Goal: Obtain resource: Obtain resource

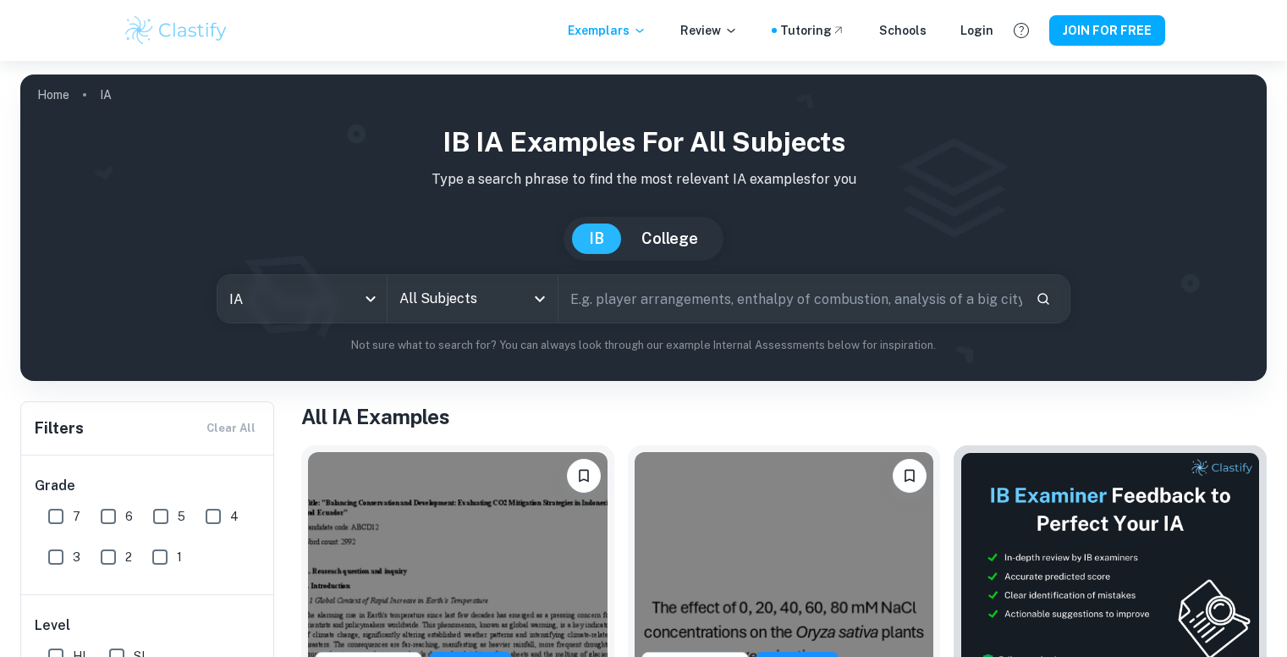
scroll to position [352, 0]
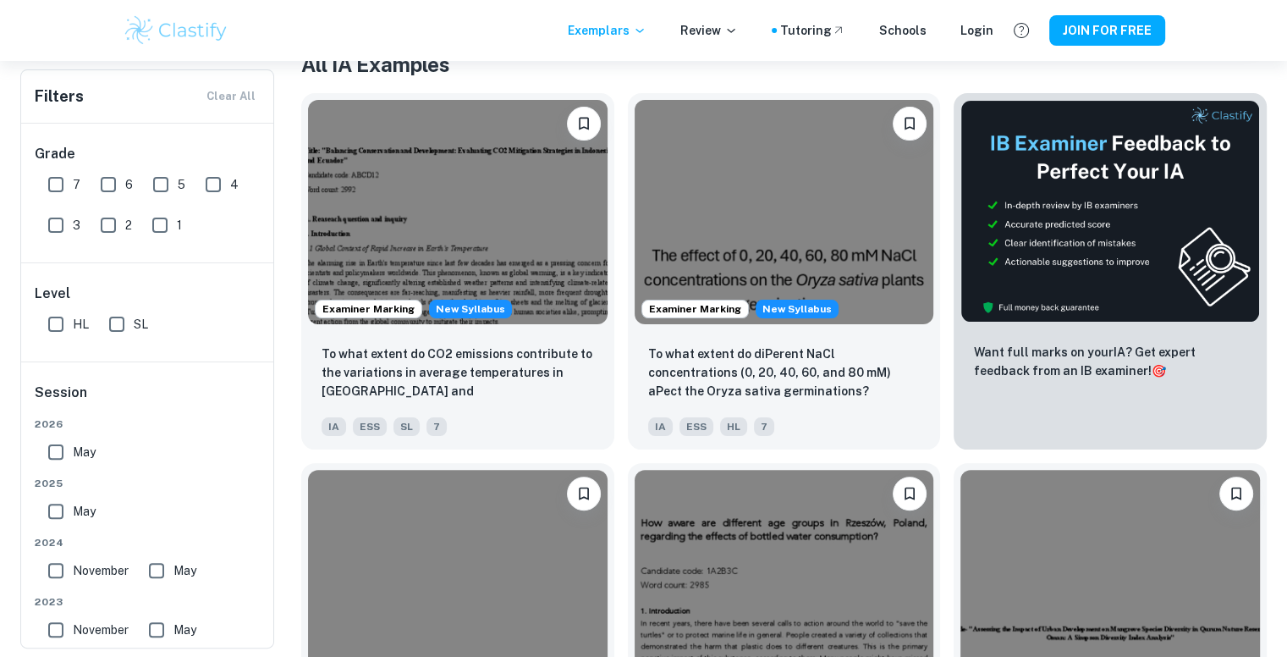
click at [113, 188] on input "6" at bounding box center [108, 185] width 34 height 34
checkbox input "true"
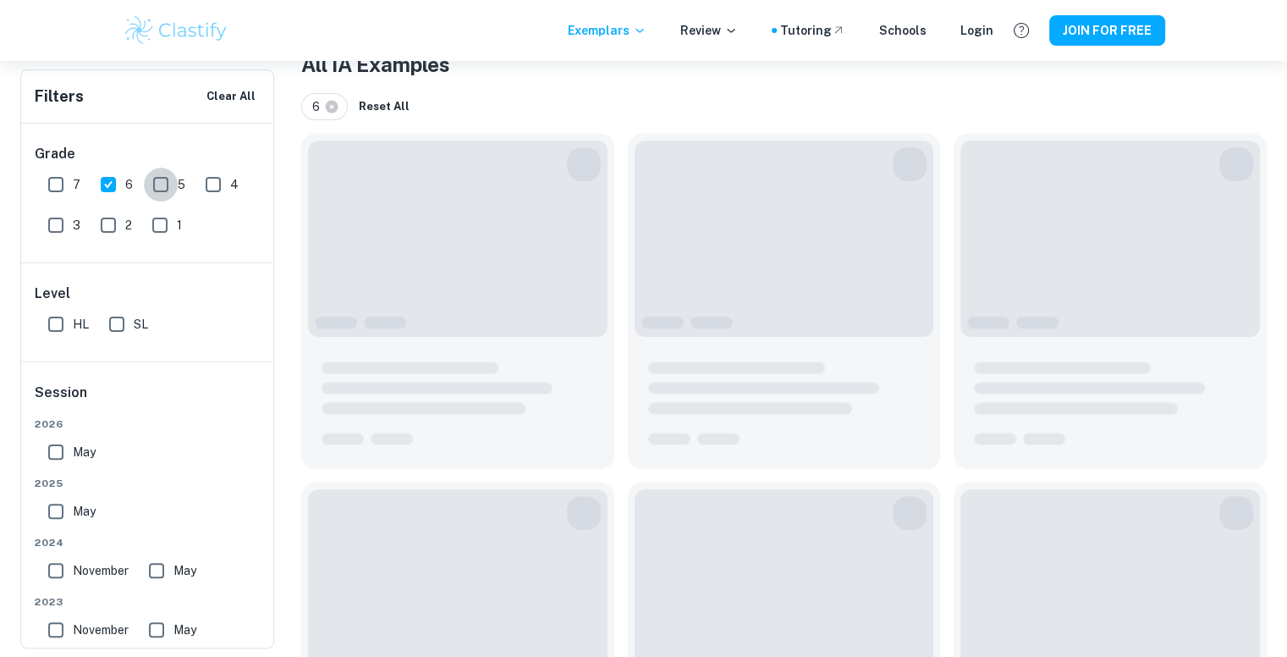
checkbox input "true"
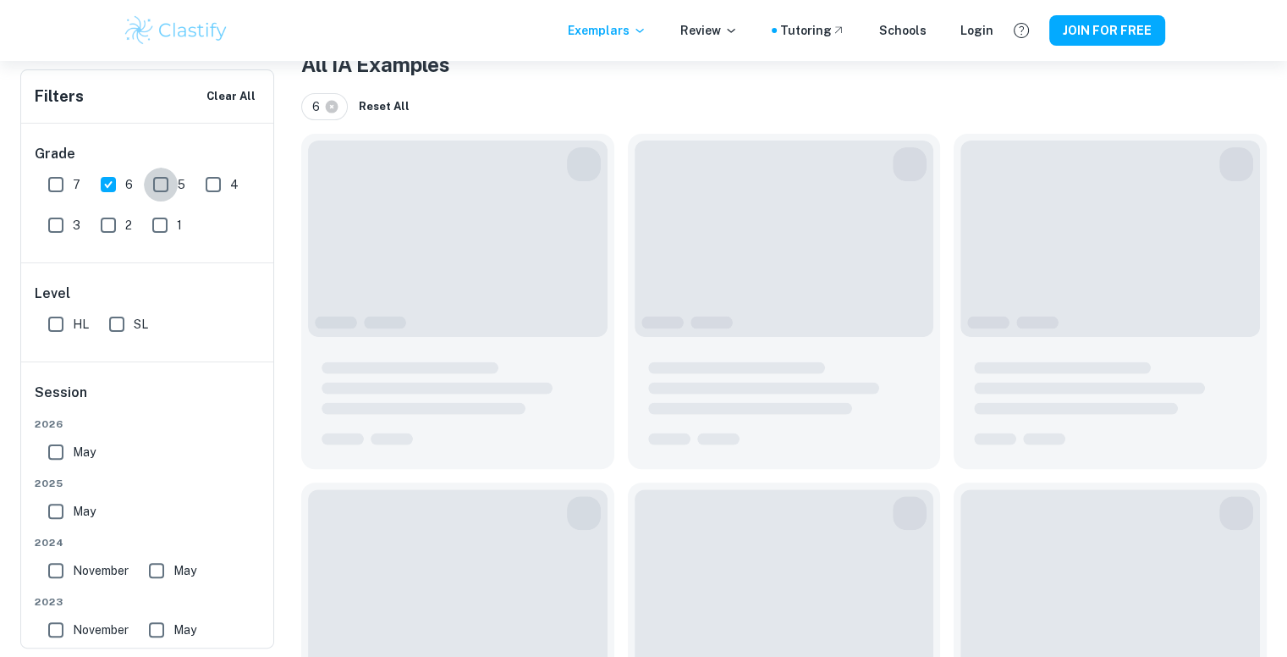
click at [162, 179] on input "5" at bounding box center [161, 185] width 34 height 34
checkbox input "true"
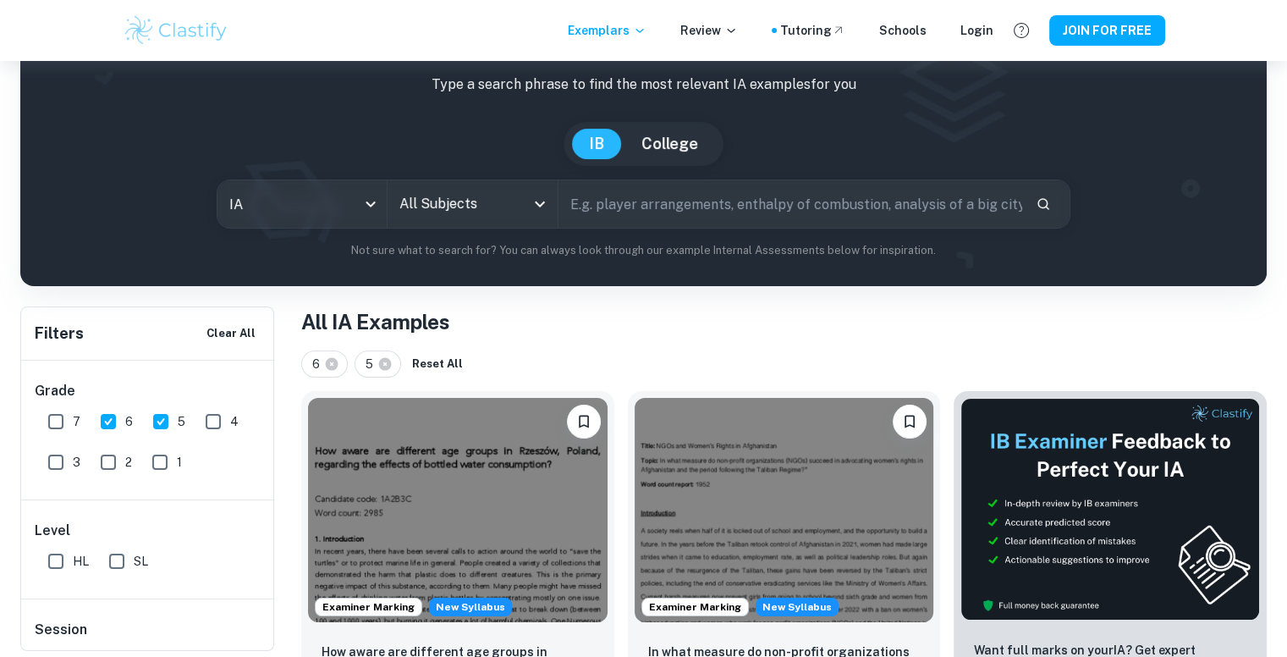
scroll to position [105, 0]
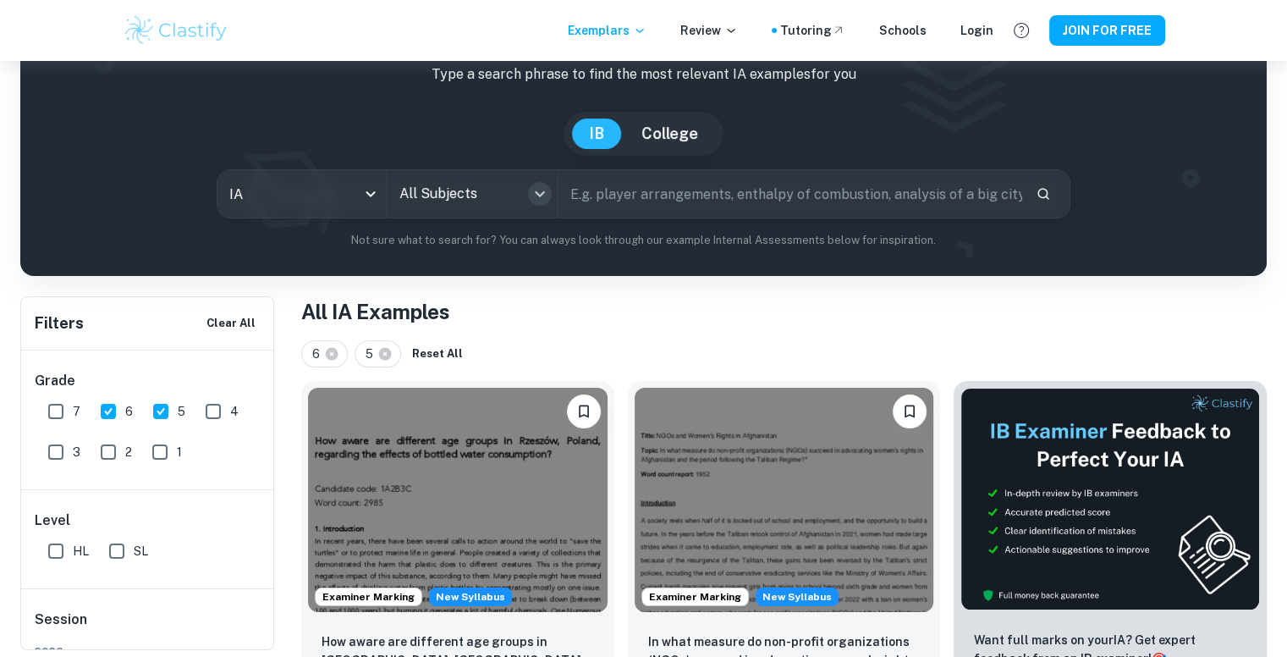
click at [534, 204] on button "Open" at bounding box center [540, 194] width 24 height 24
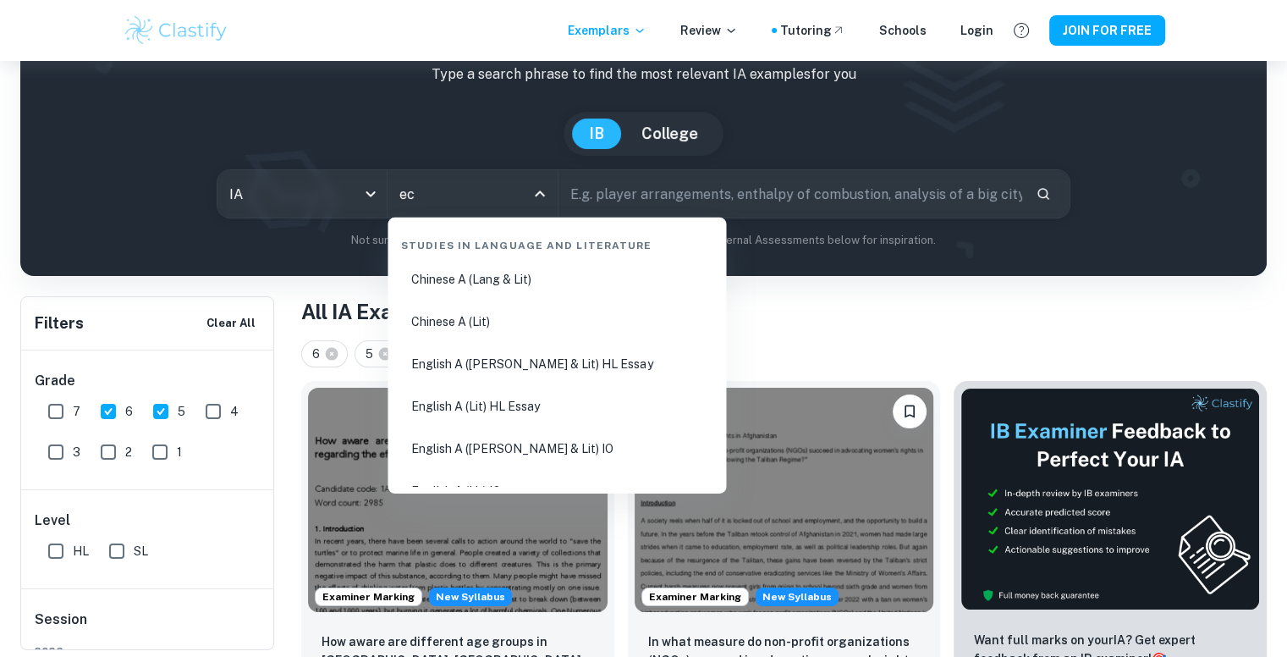
scroll to position [0, 0]
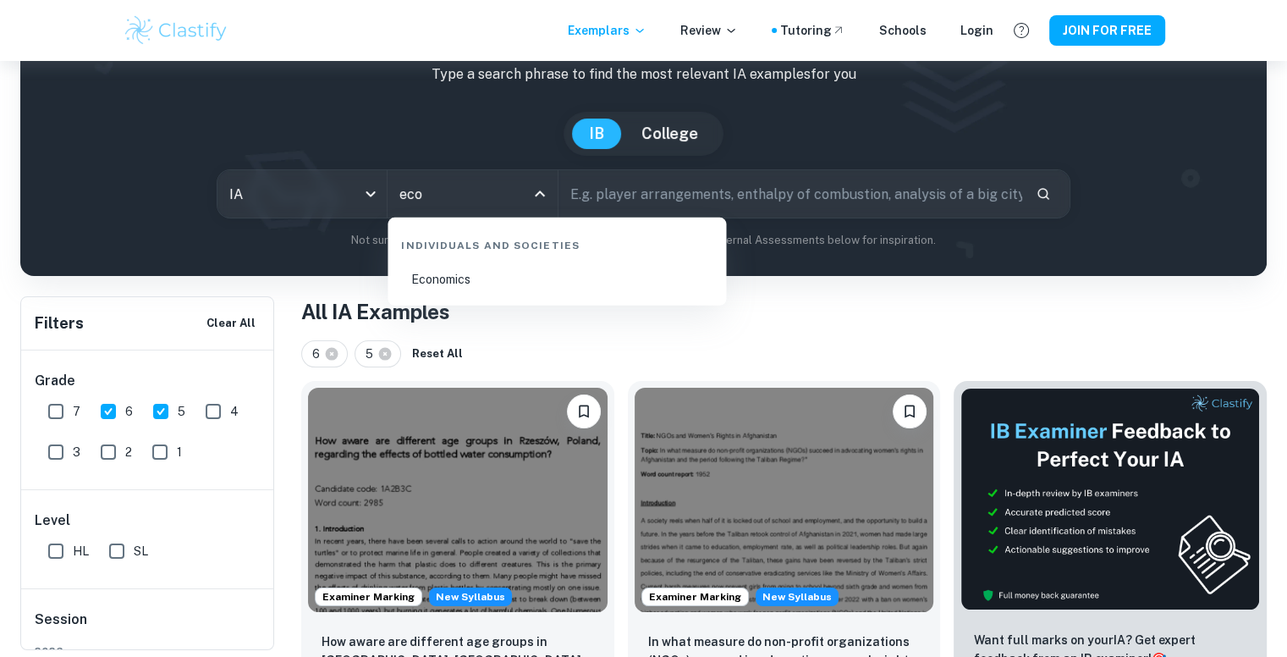
click at [557, 268] on li "Economics" at bounding box center [556, 279] width 325 height 39
type input "Economics"
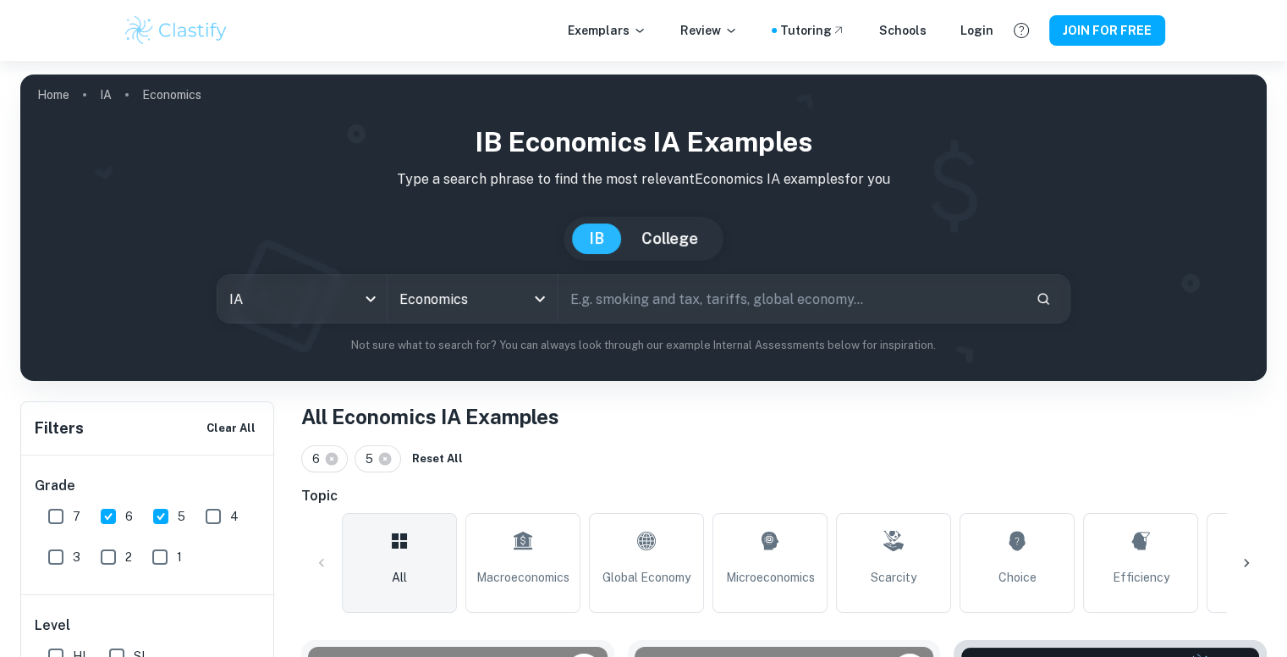
scroll to position [88, 0]
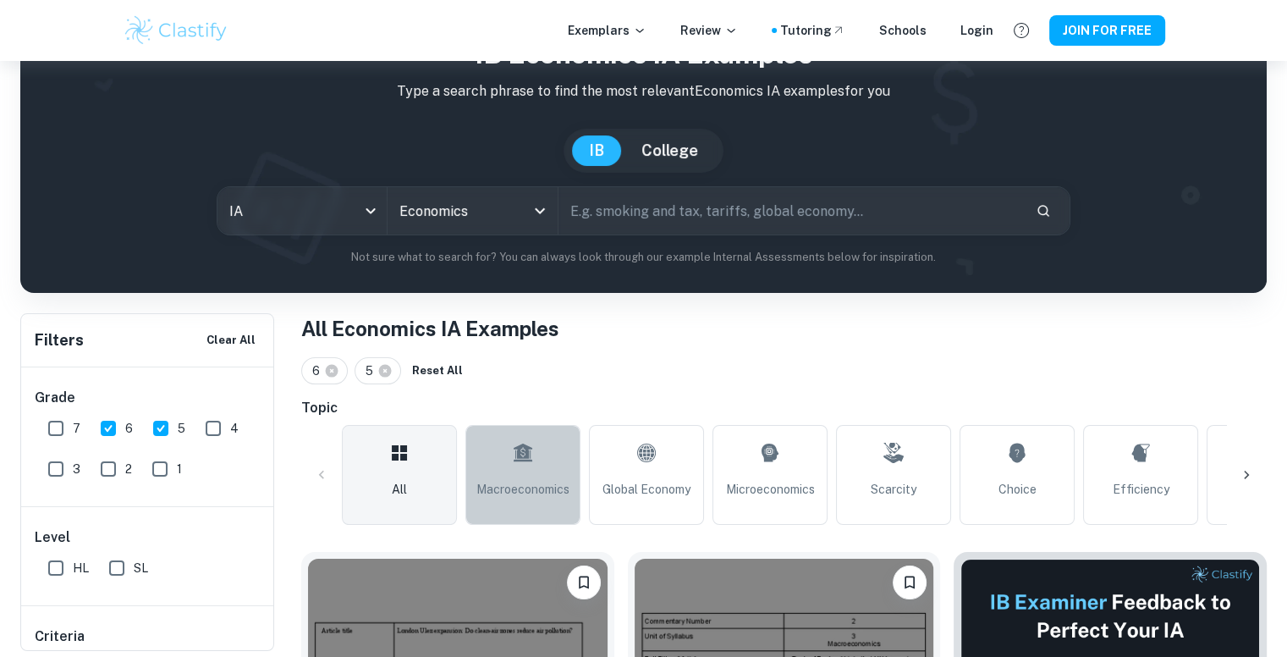
click at [513, 461] on icon at bounding box center [523, 452] width 20 height 41
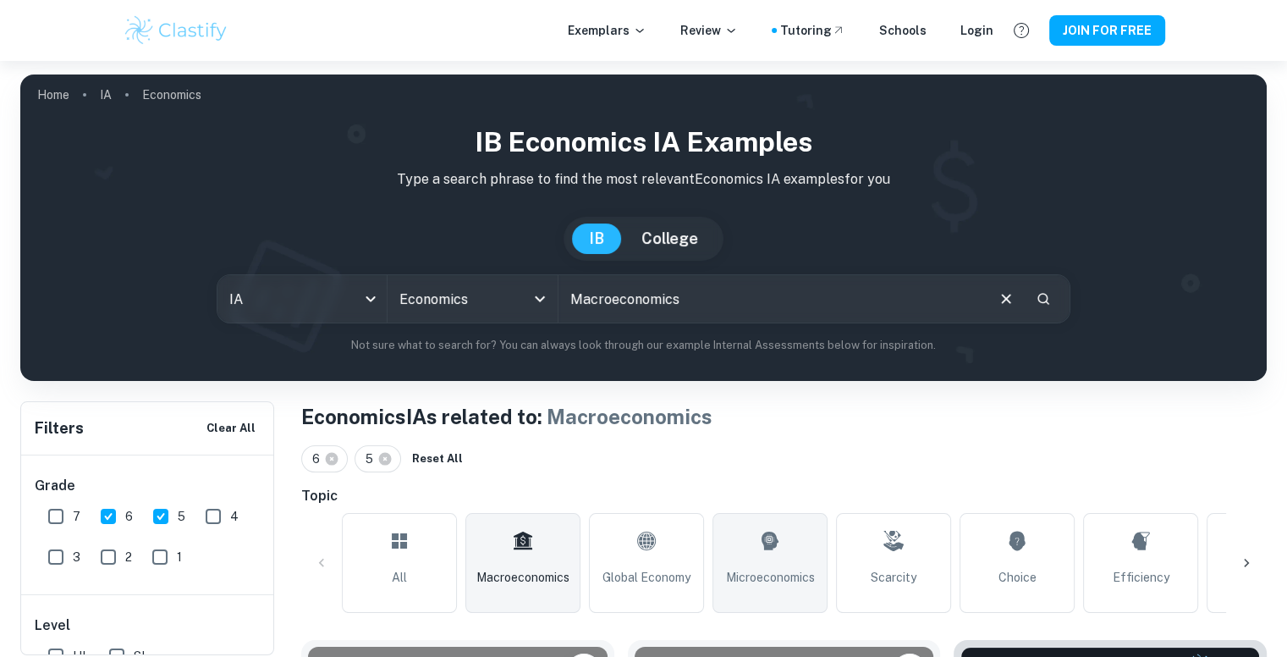
click at [745, 556] on link "Microeconomics" at bounding box center [769, 563] width 115 height 100
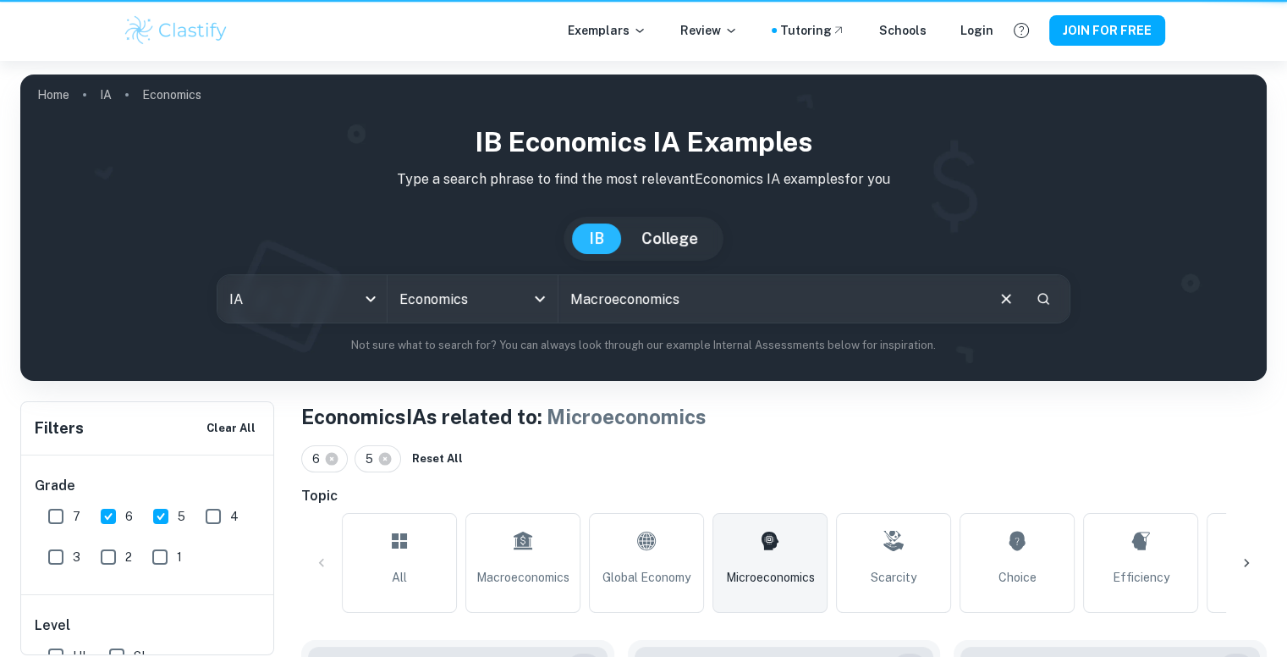
type input "Microeconomics"
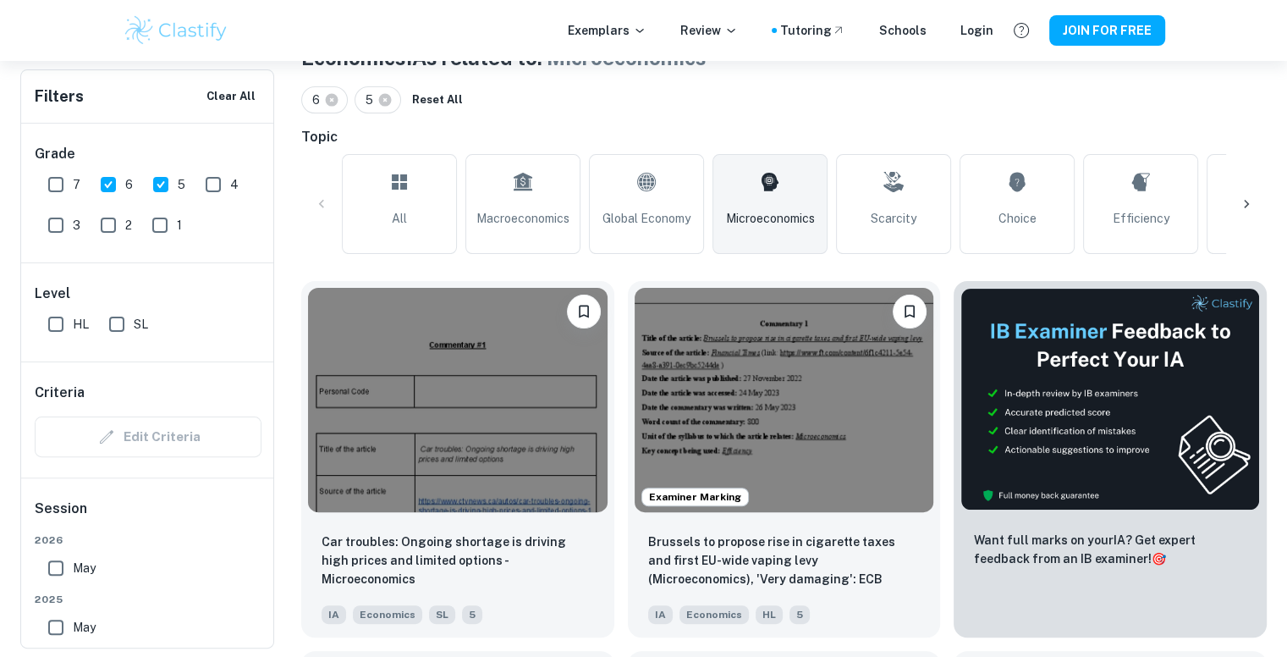
scroll to position [364, 0]
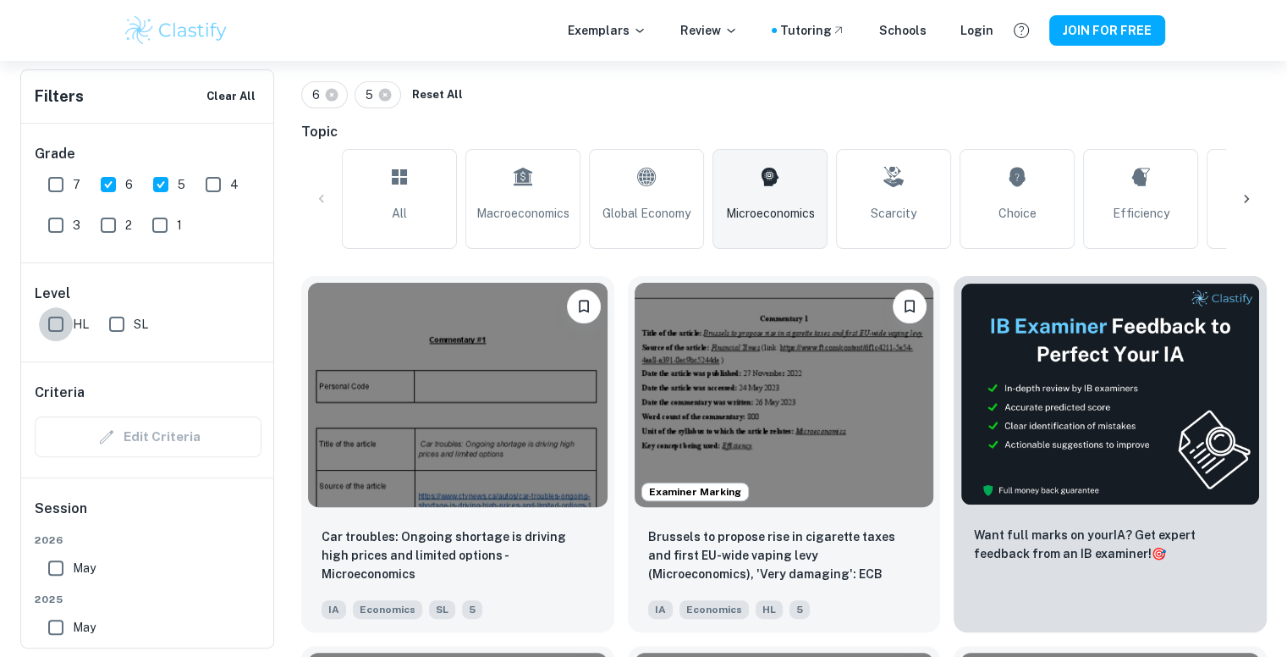
click at [58, 323] on input "HL" at bounding box center [56, 324] width 34 height 34
checkbox input "true"
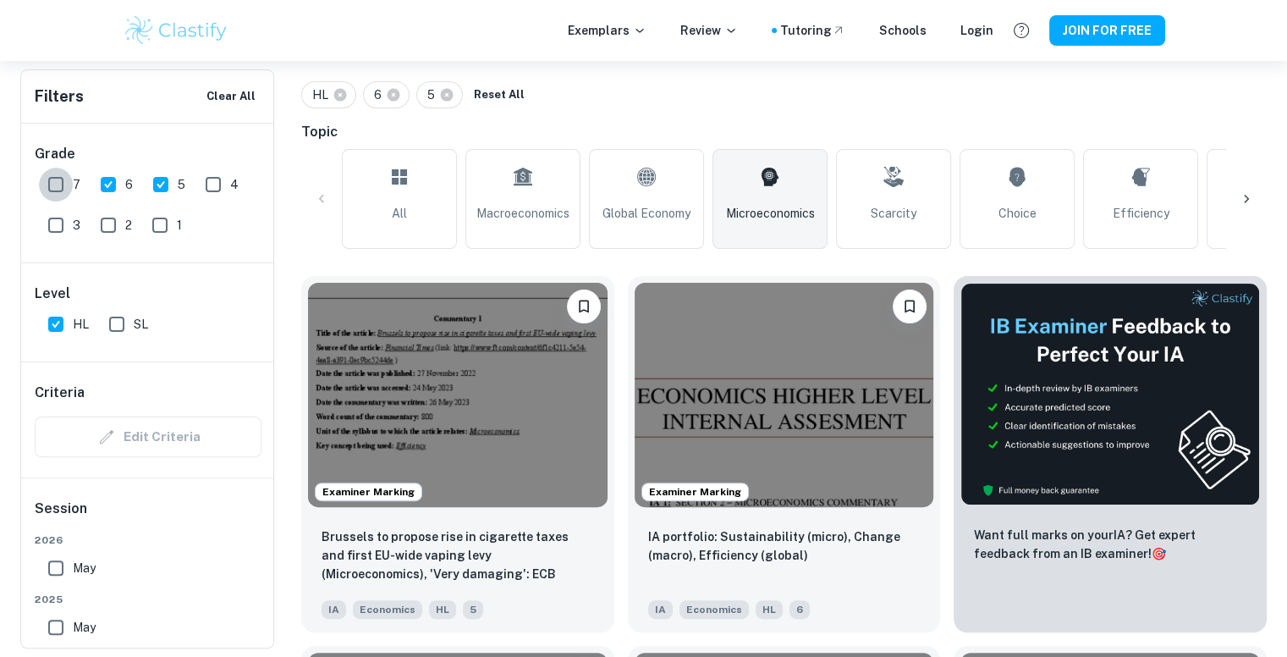
click at [58, 184] on input "7" at bounding box center [56, 185] width 34 height 34
checkbox input "true"
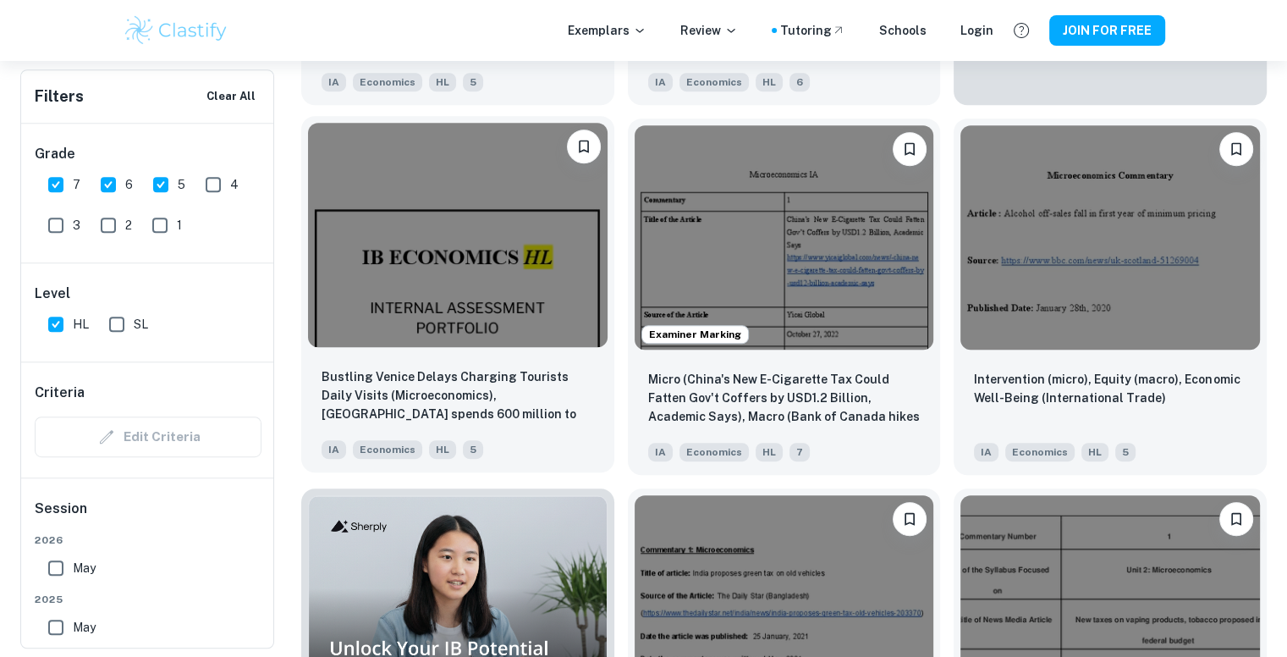
scroll to position [892, 0]
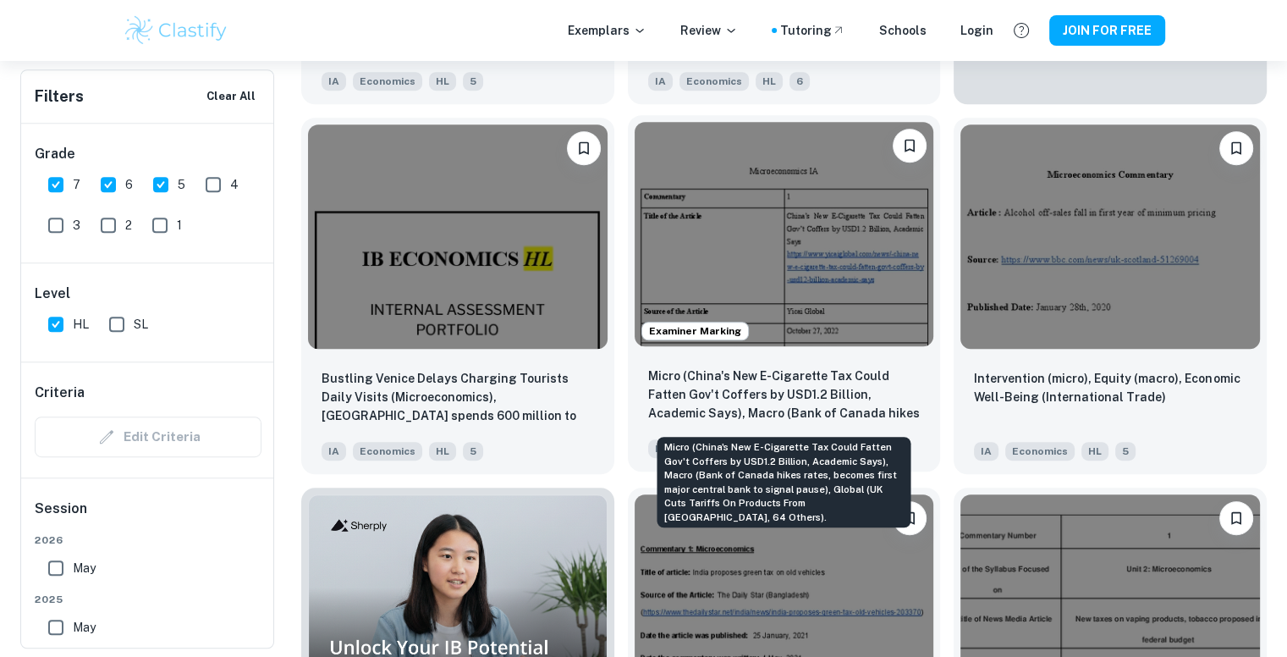
click at [775, 380] on p "Micro (China's New E-Cigarette Tax Could Fatten Gov't Coffers by USD1.2 Billion…" at bounding box center [784, 395] width 272 height 58
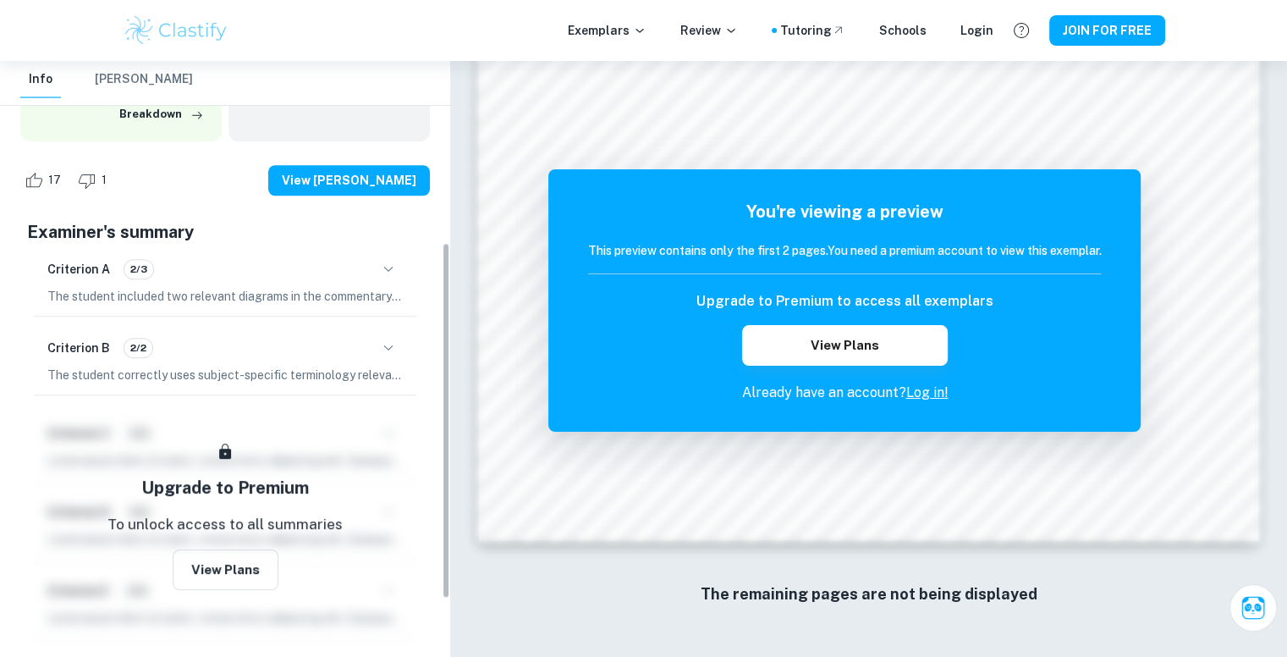
scroll to position [355, 0]
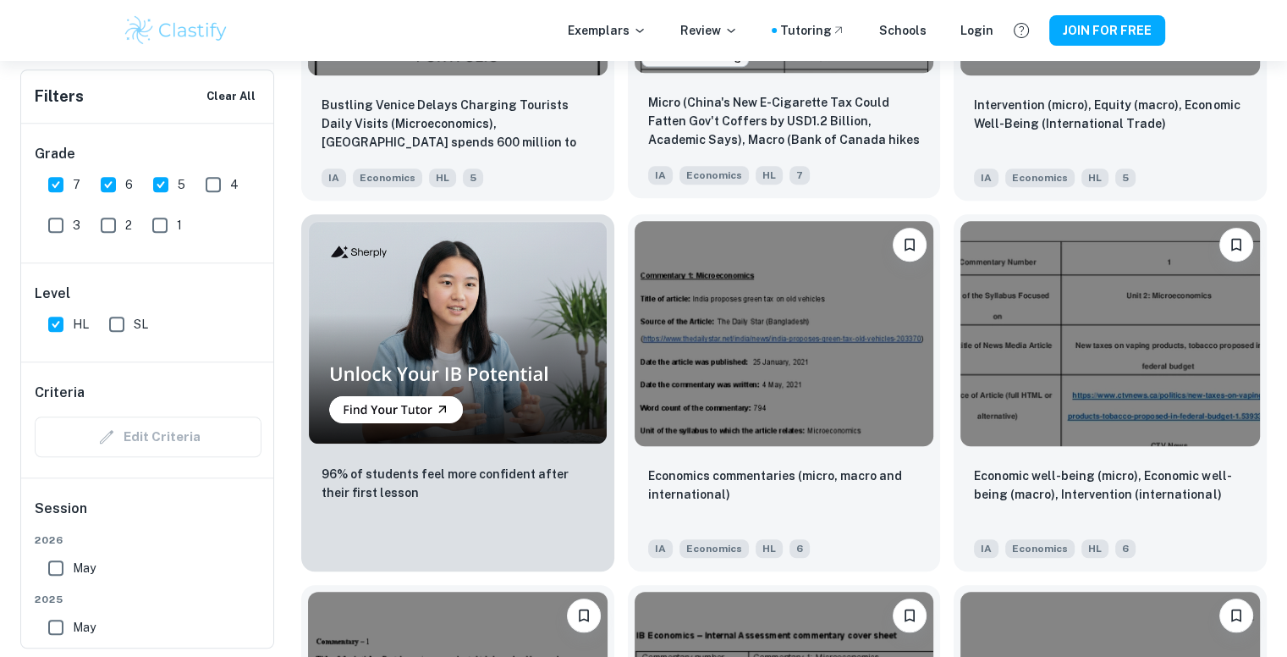
scroll to position [1166, 0]
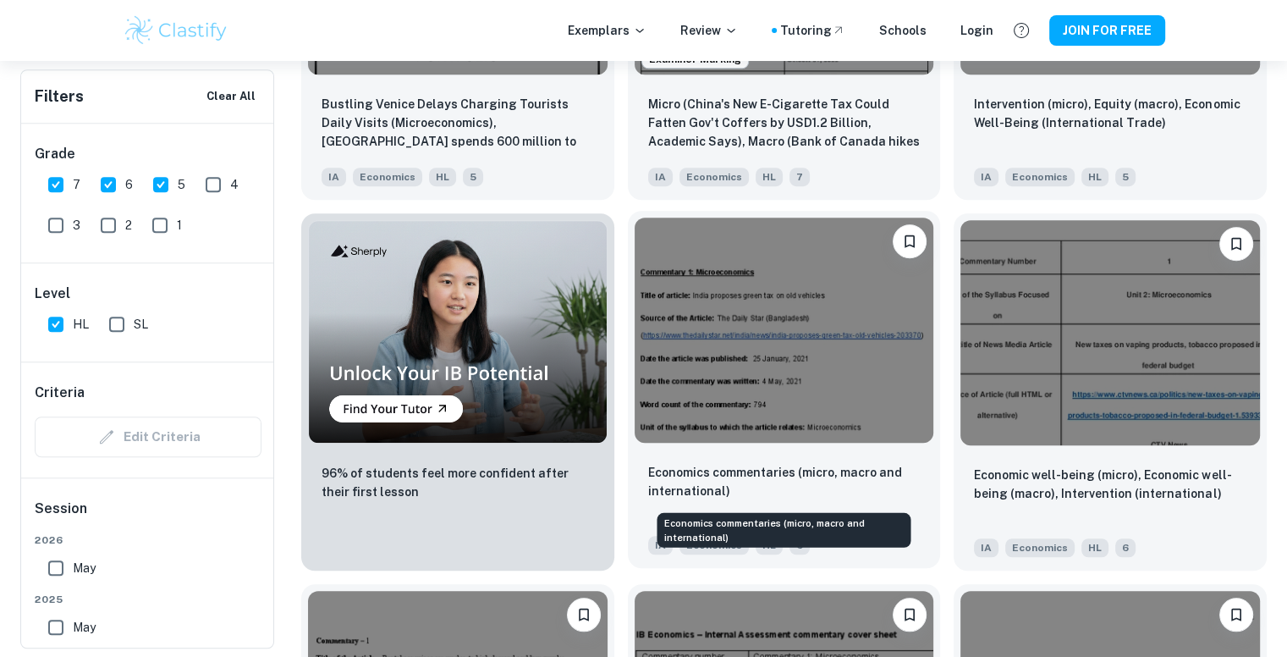
click at [724, 497] on p "Economics commentaries (micro, macro and international)" at bounding box center [784, 481] width 272 height 37
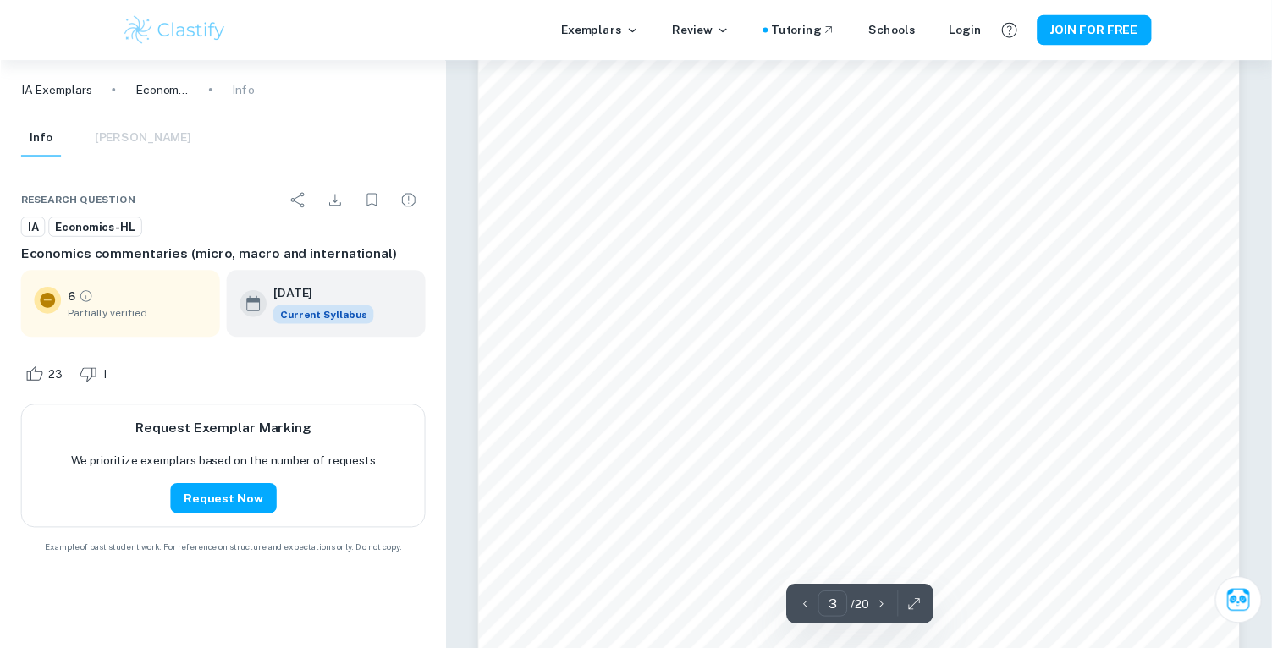
scroll to position [2394, 0]
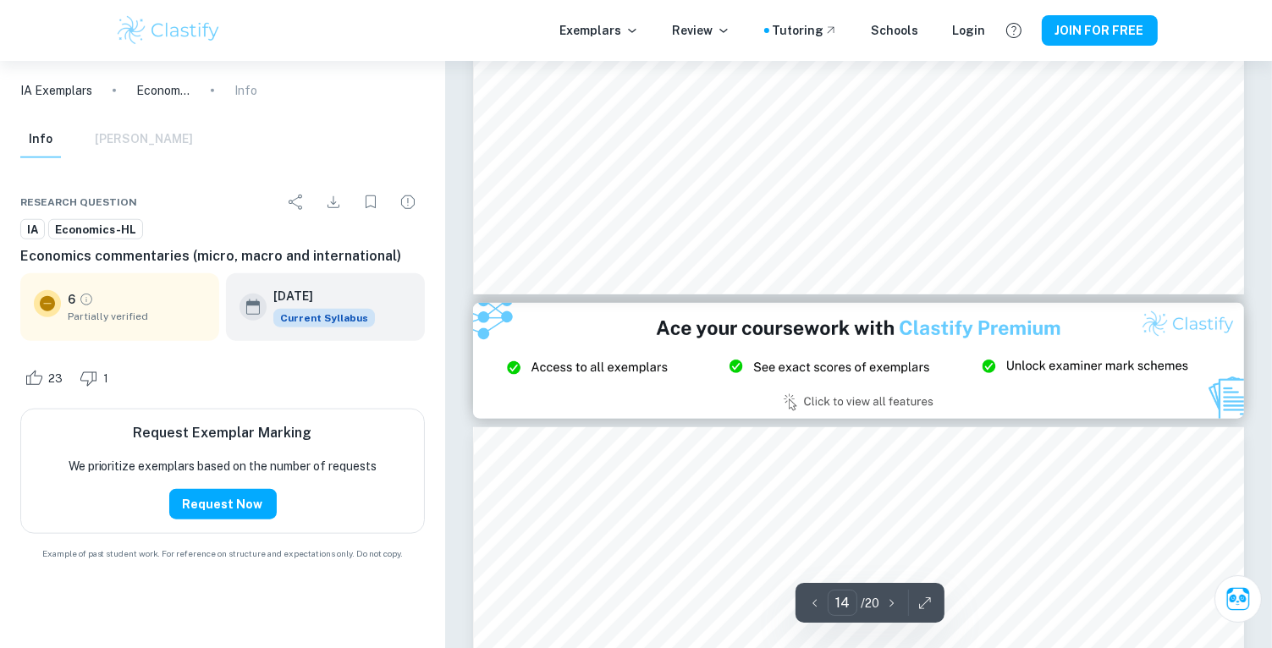
type input "15"
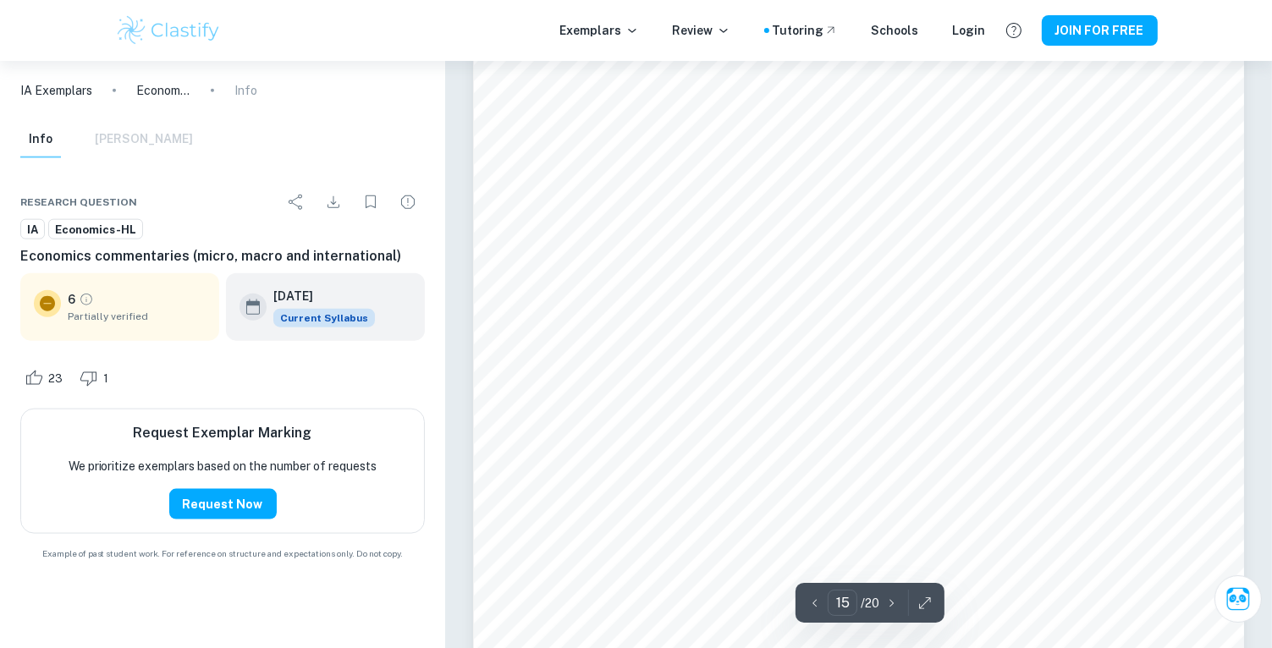
scroll to position [14752, 0]
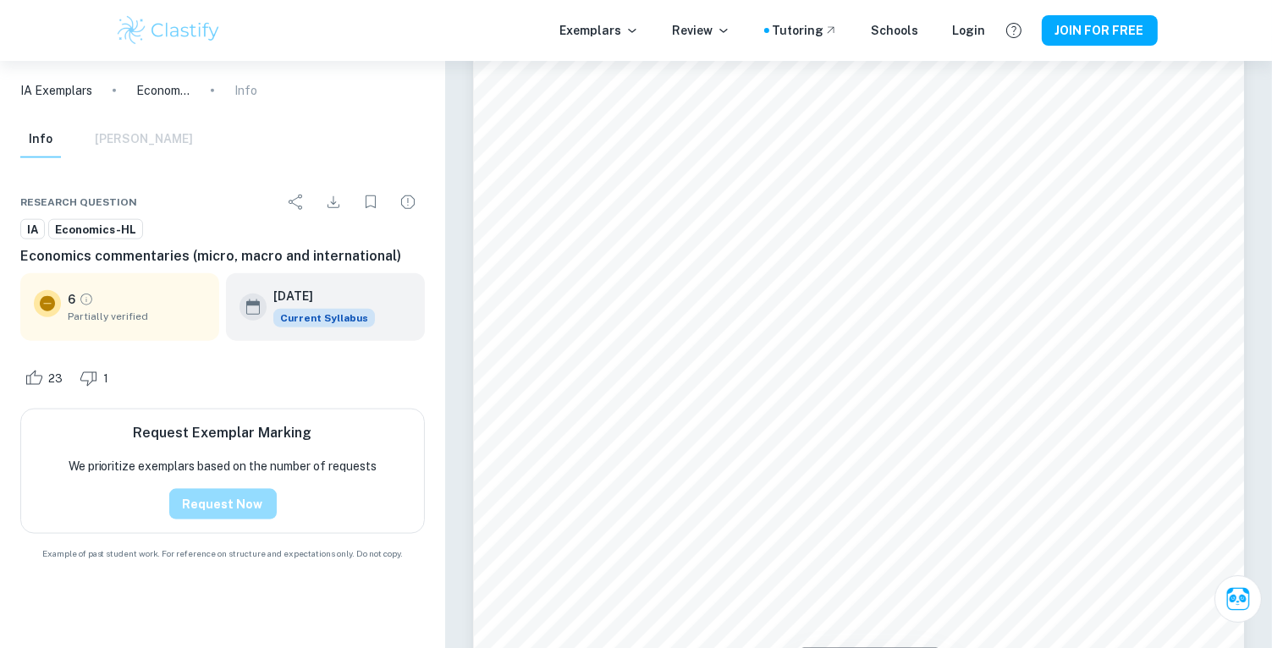
click at [239, 498] on button "Request Now" at bounding box center [222, 504] width 107 height 30
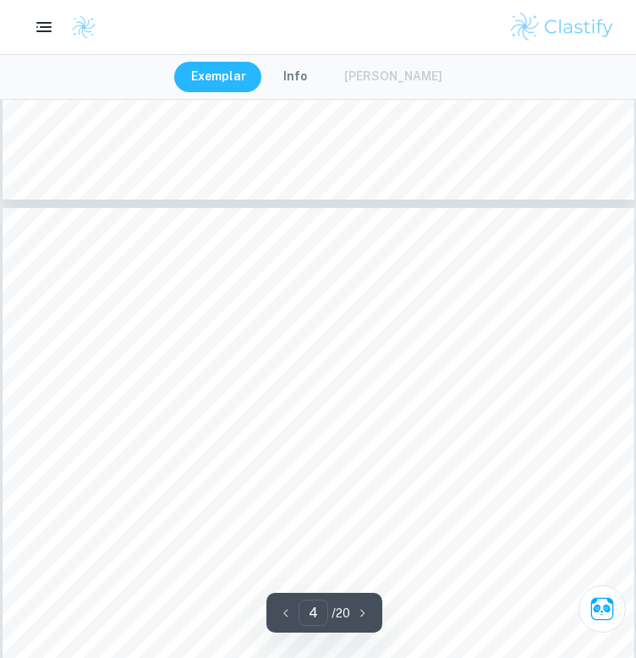
scroll to position [2592, 0]
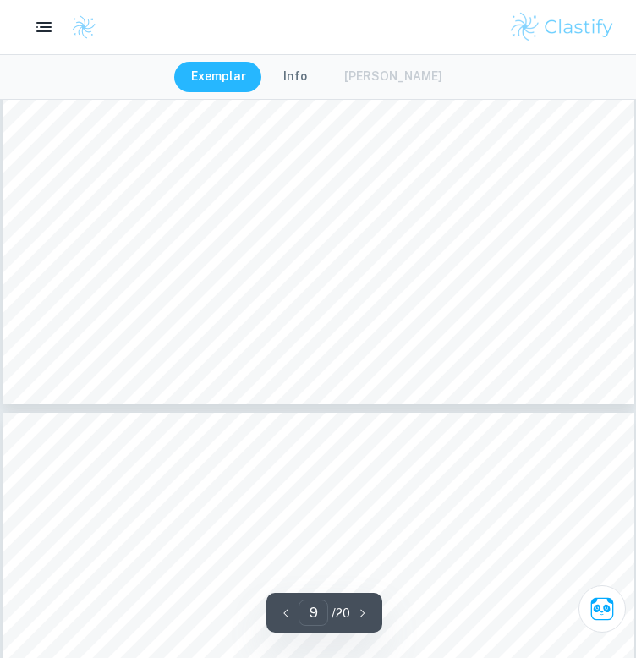
type input "10"
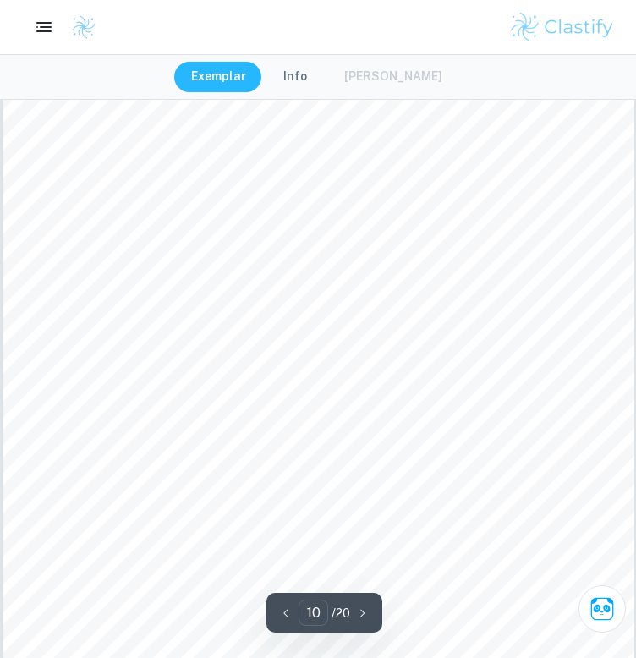
scroll to position [7986, 0]
